Goal: Task Accomplishment & Management: Use online tool/utility

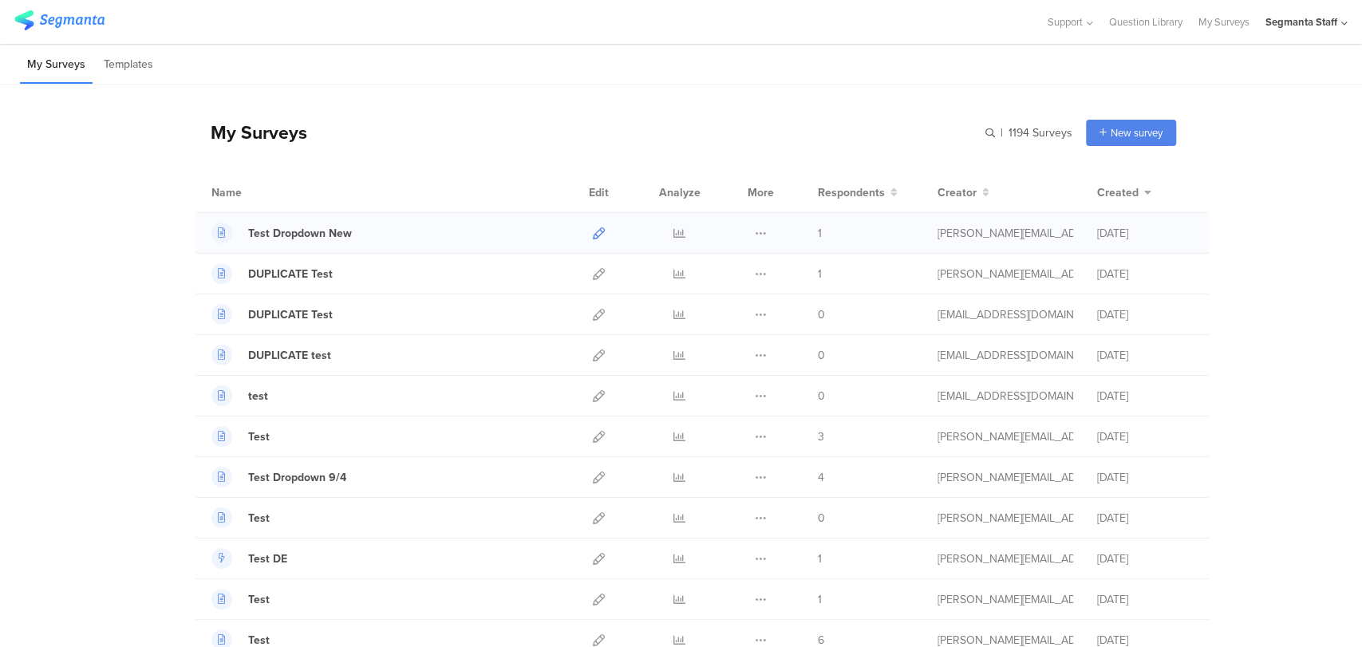
click at [593, 238] on icon at bounding box center [599, 233] width 12 height 12
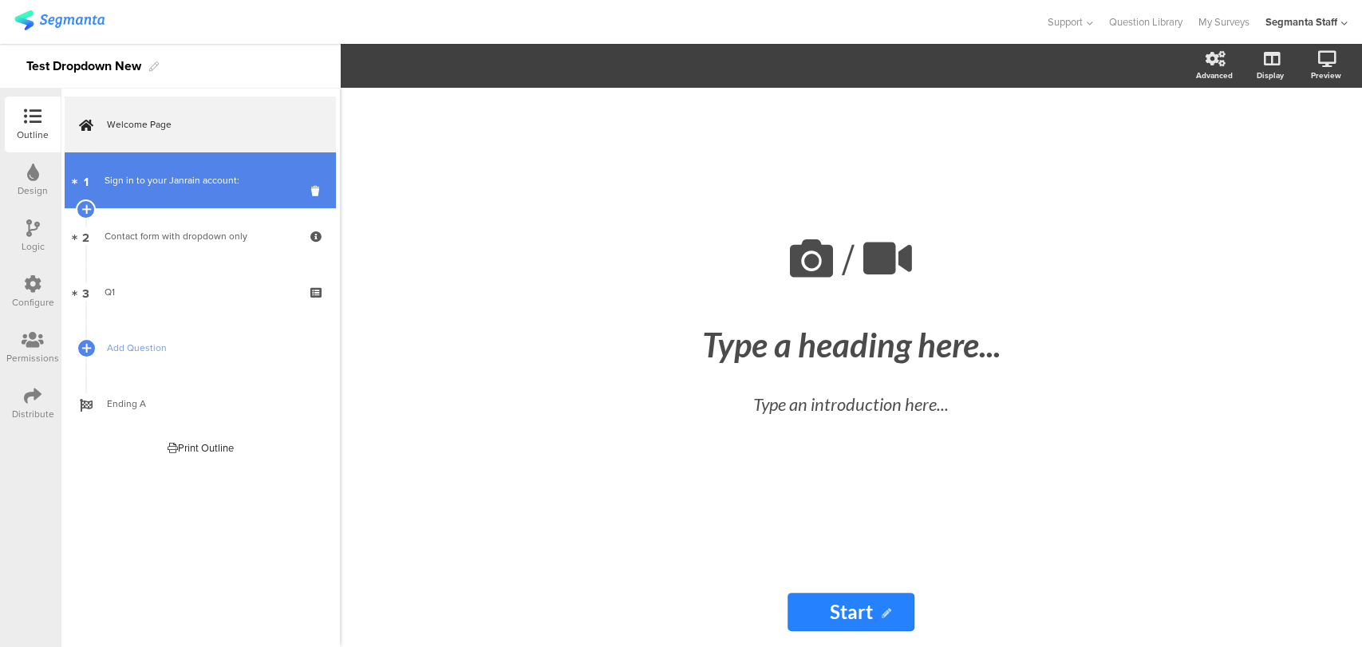
click at [133, 188] on link "1 Sign in to your Janrain account:" at bounding box center [200, 180] width 271 height 56
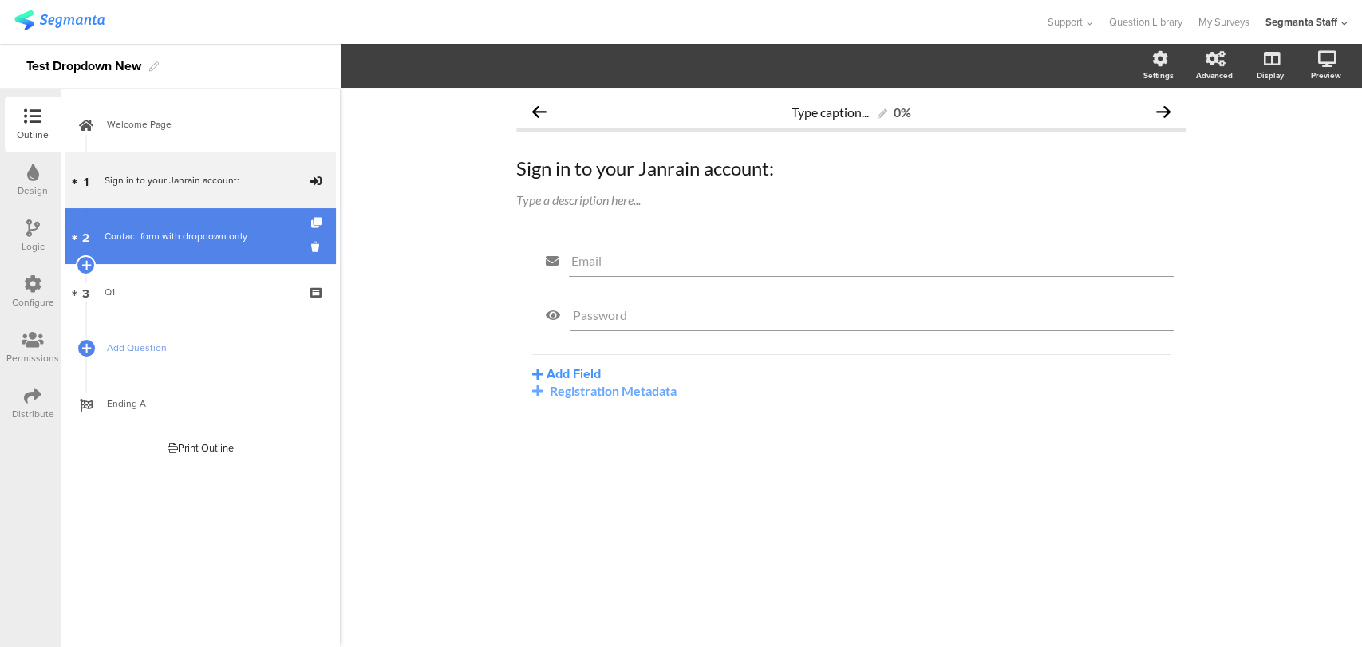
click at [220, 244] on link "2 Contact form with dropdown only" at bounding box center [200, 236] width 271 height 56
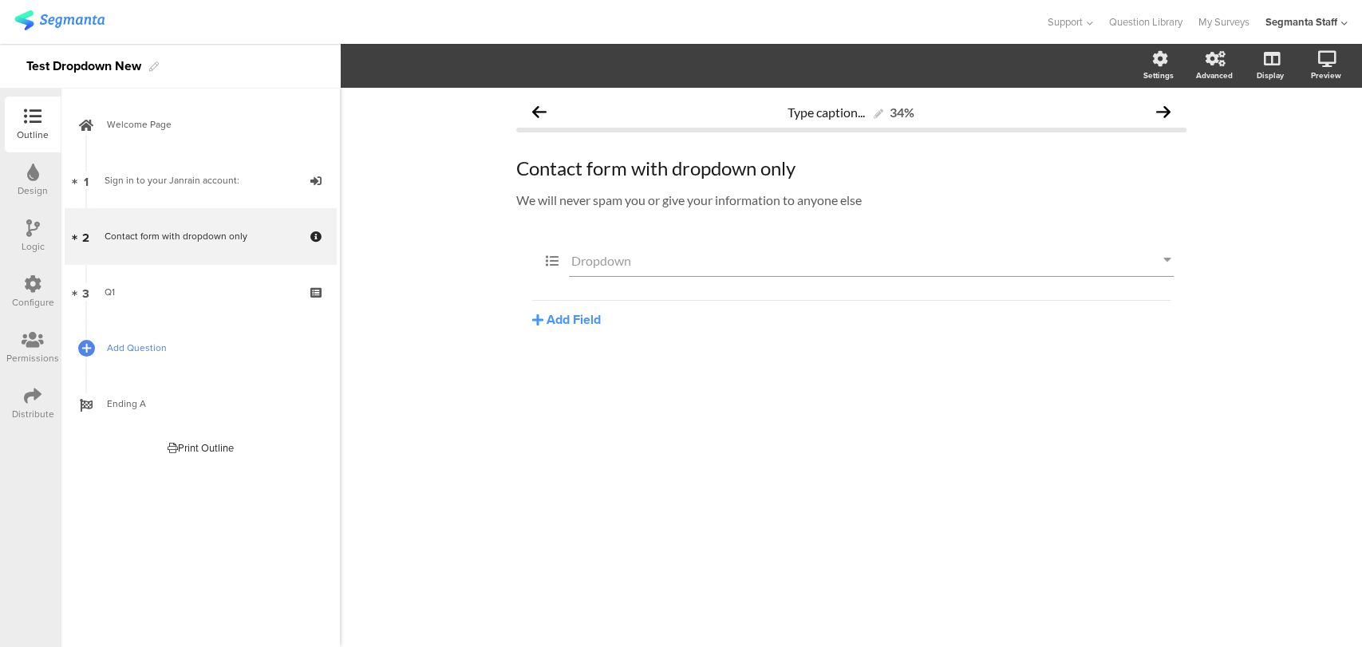
click at [120, 351] on span "Add Question" at bounding box center [209, 348] width 204 height 16
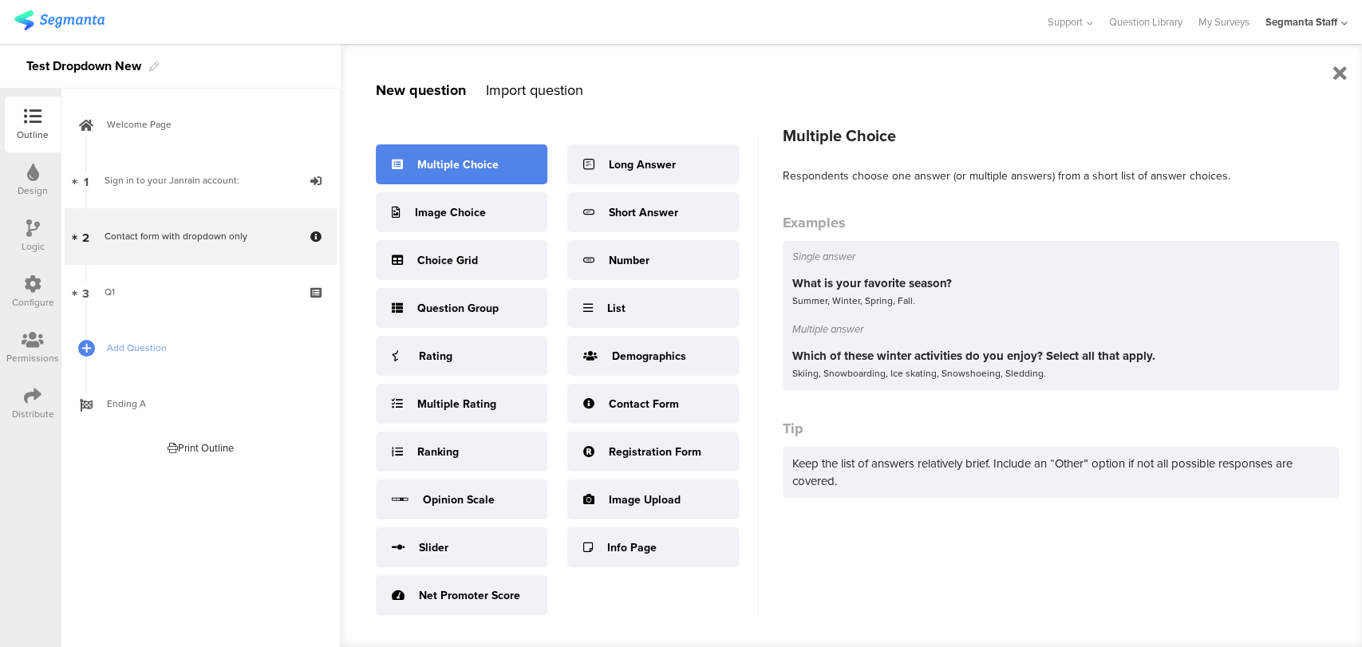
click at [468, 174] on div "Multiple Choice" at bounding box center [462, 164] width 172 height 40
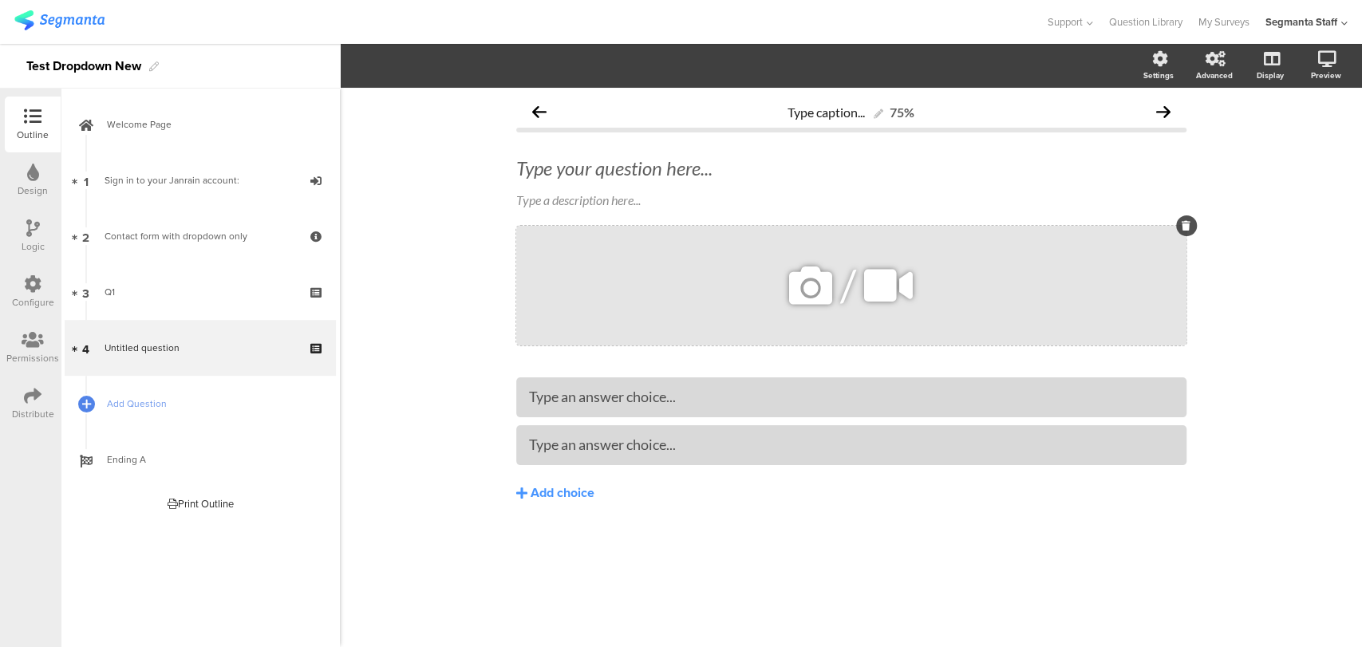
click at [878, 285] on icon at bounding box center [888, 285] width 60 height 54
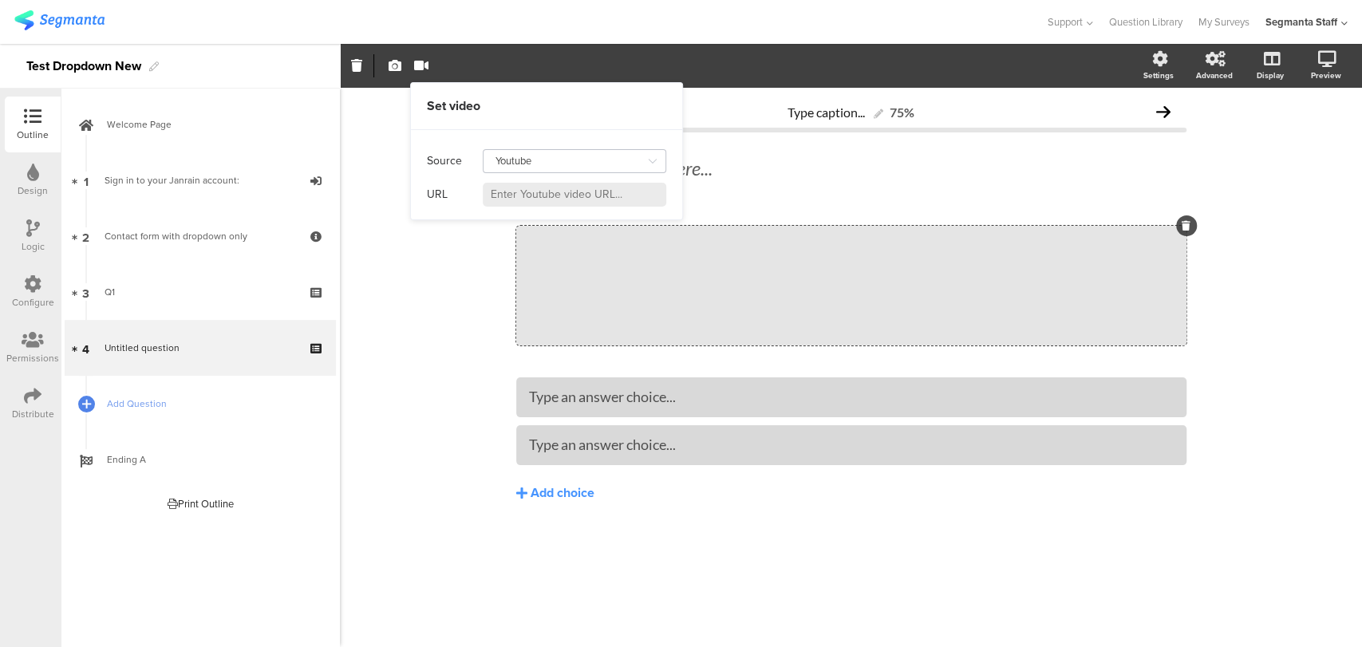
click at [653, 163] on icon at bounding box center [652, 161] width 20 height 26
click at [557, 162] on input "Youtube" at bounding box center [575, 161] width 184 height 24
click at [384, 129] on div "Type caption... 75% Type your question here... Type a description here... /" at bounding box center [851, 367] width 1022 height 559
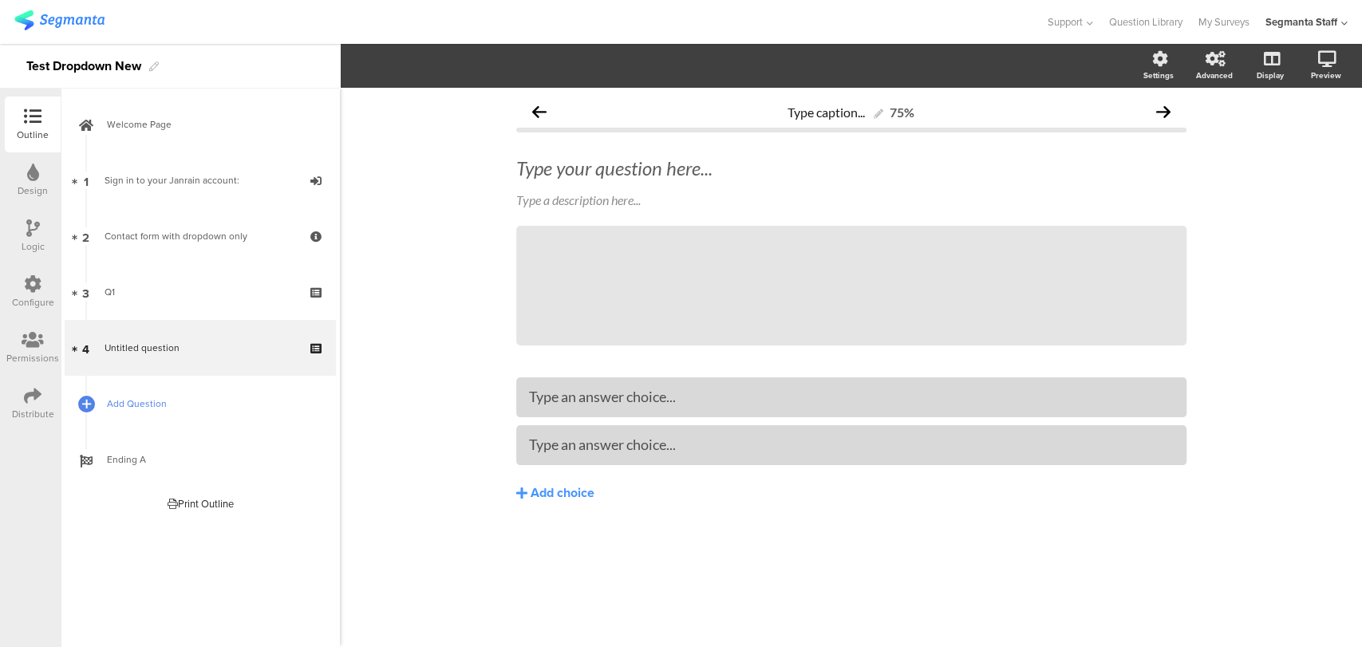
click at [114, 418] on link "Add Question" at bounding box center [200, 404] width 271 height 56
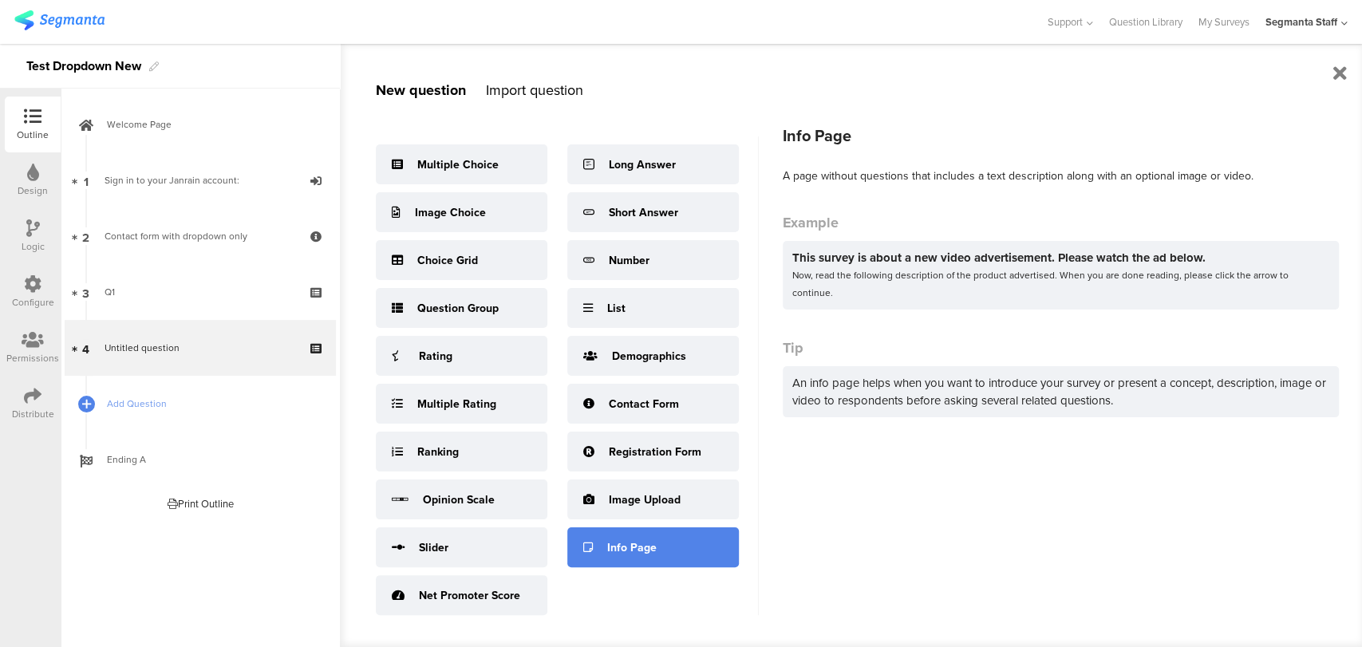
click at [638, 533] on div "Info Page" at bounding box center [653, 547] width 172 height 40
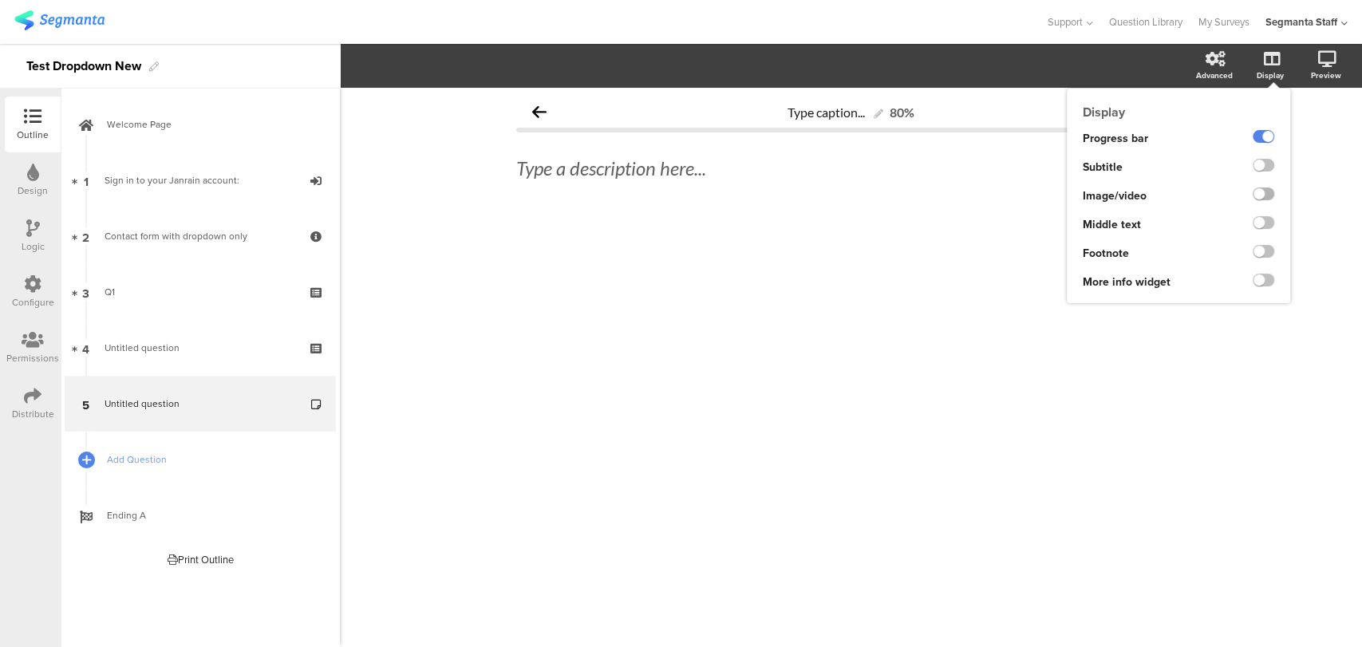
click at [1261, 197] on label at bounding box center [1264, 193] width 22 height 13
click at [0, 0] on input "checkbox" at bounding box center [0, 0] width 0 height 0
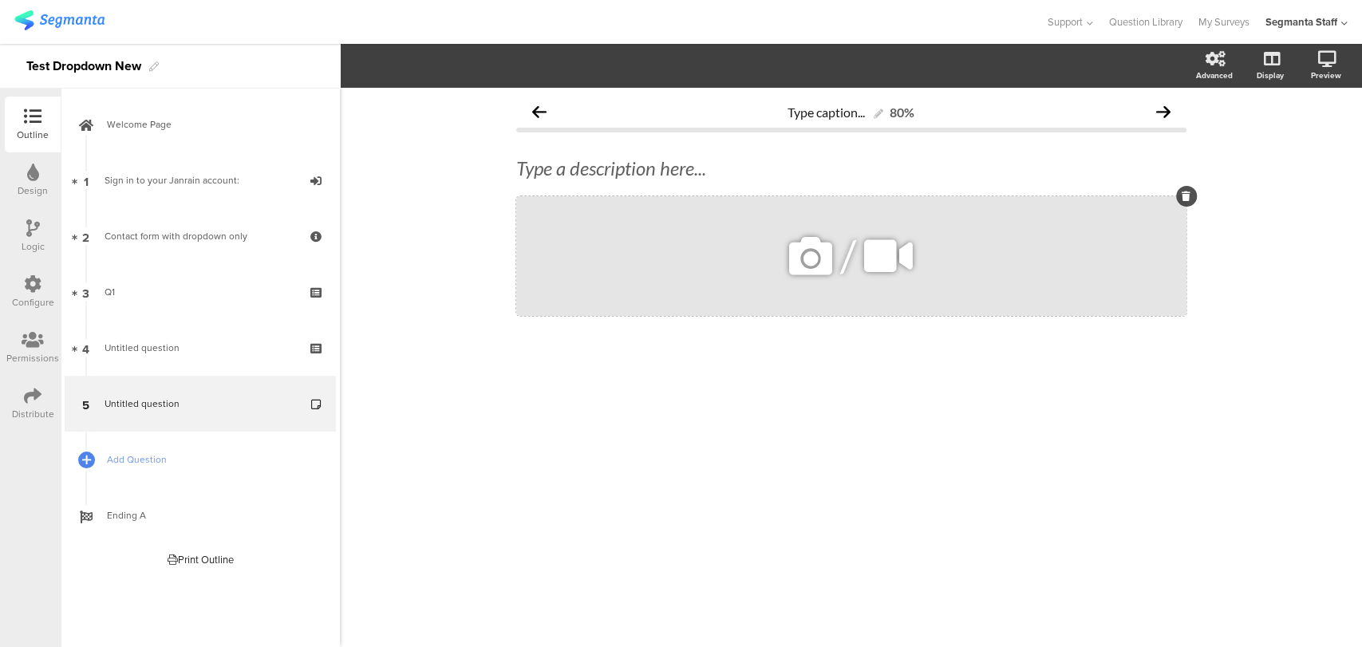
click at [808, 261] on icon at bounding box center [810, 256] width 54 height 54
click at [882, 269] on icon at bounding box center [888, 256] width 60 height 54
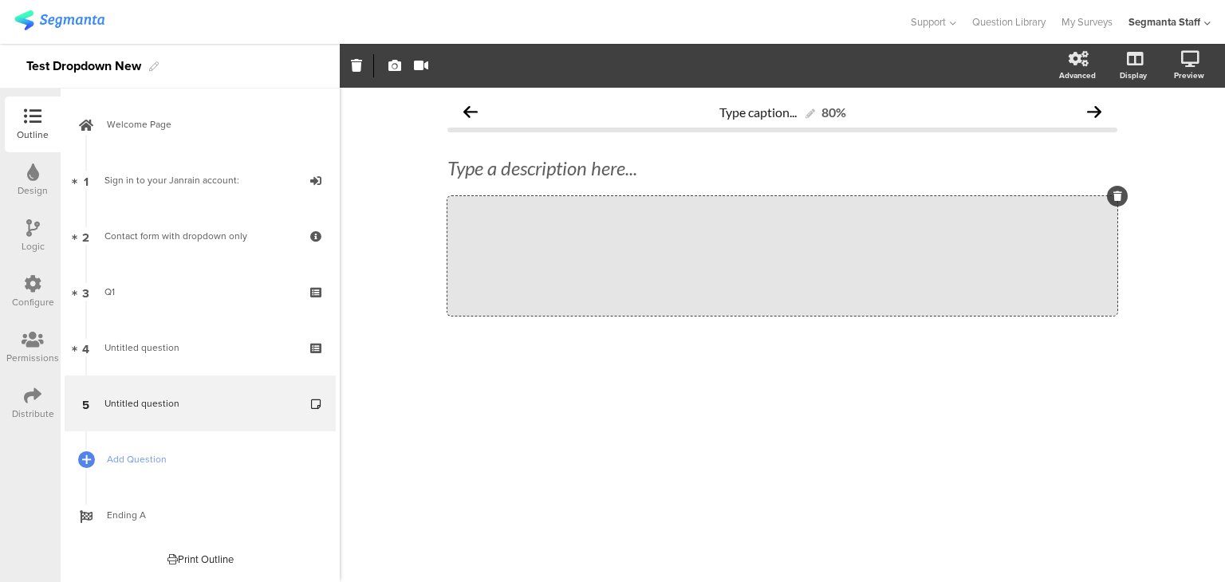
click at [1077, 385] on div at bounding box center [783, 376] width 670 height 56
click at [813, 260] on icon at bounding box center [821, 256] width 60 height 54
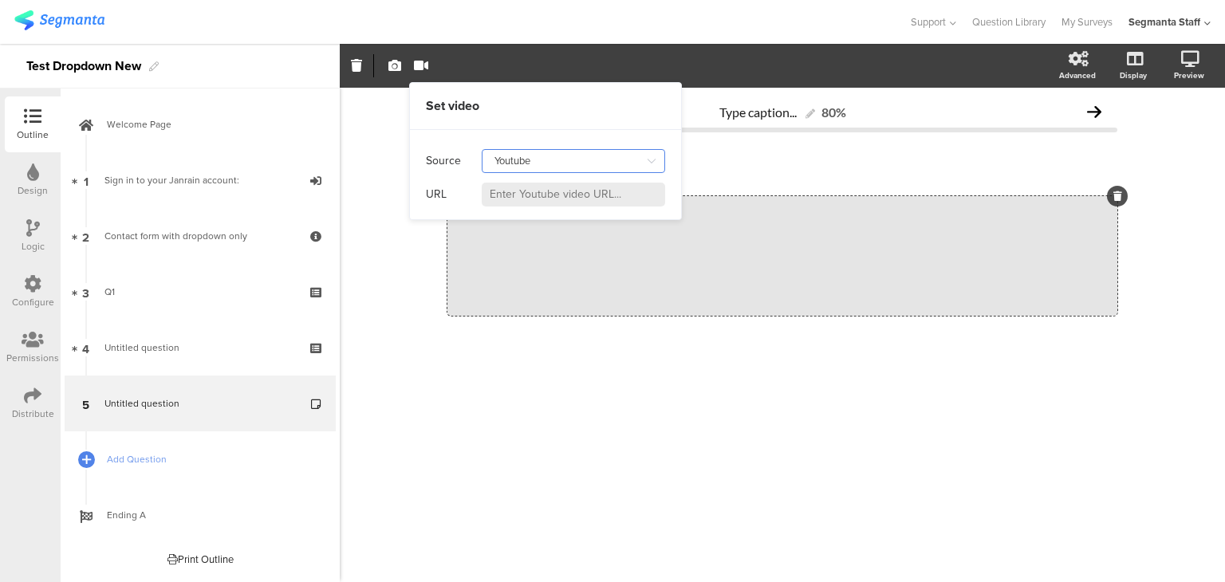
click at [507, 157] on input "Youtube" at bounding box center [574, 161] width 184 height 24
click at [515, 238] on div "Self hosted video" at bounding box center [542, 229] width 86 height 27
type input "Self hosted video"
click at [1123, 507] on div "Type caption... 80% Type a description here... /" at bounding box center [783, 335] width 886 height 495
